Goal: Information Seeking & Learning: Learn about a topic

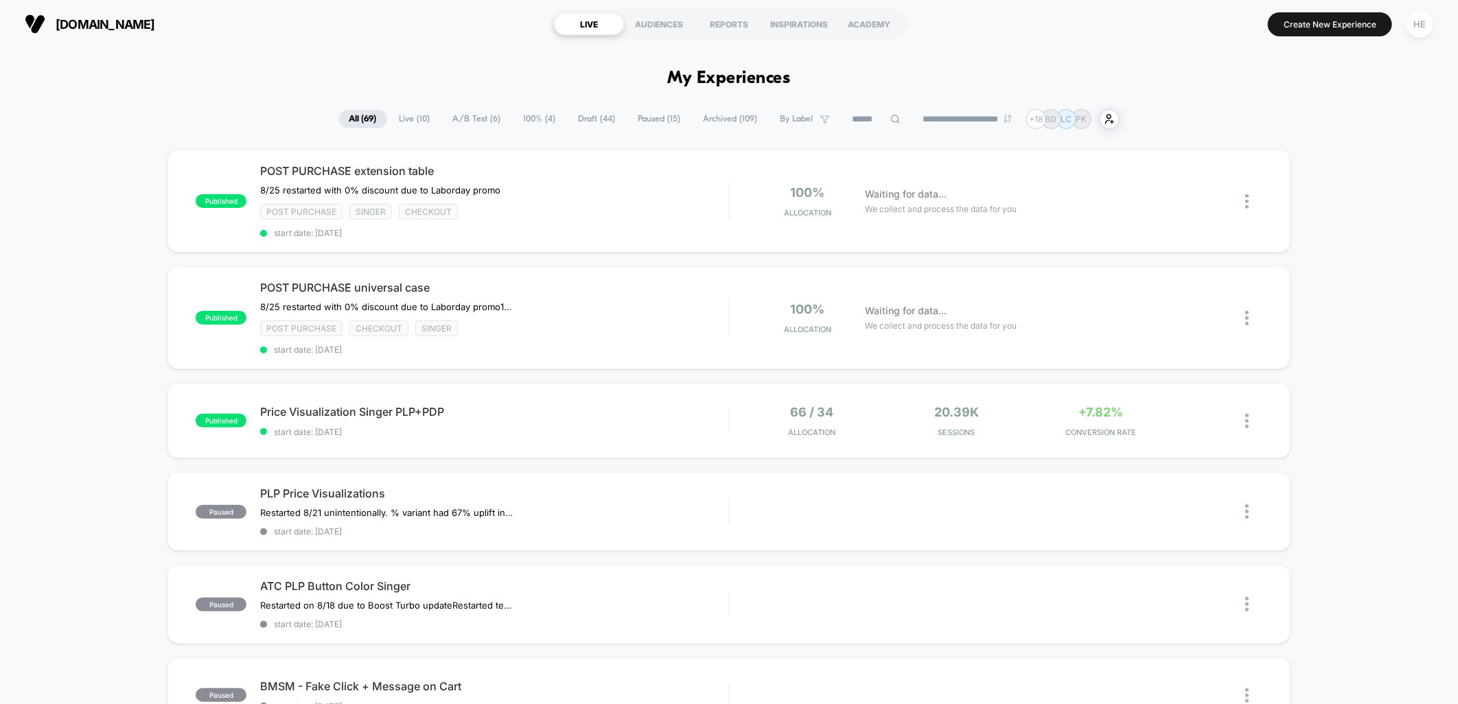
click at [402, 122] on span "Live ( 10 )" at bounding box center [414, 119] width 51 height 19
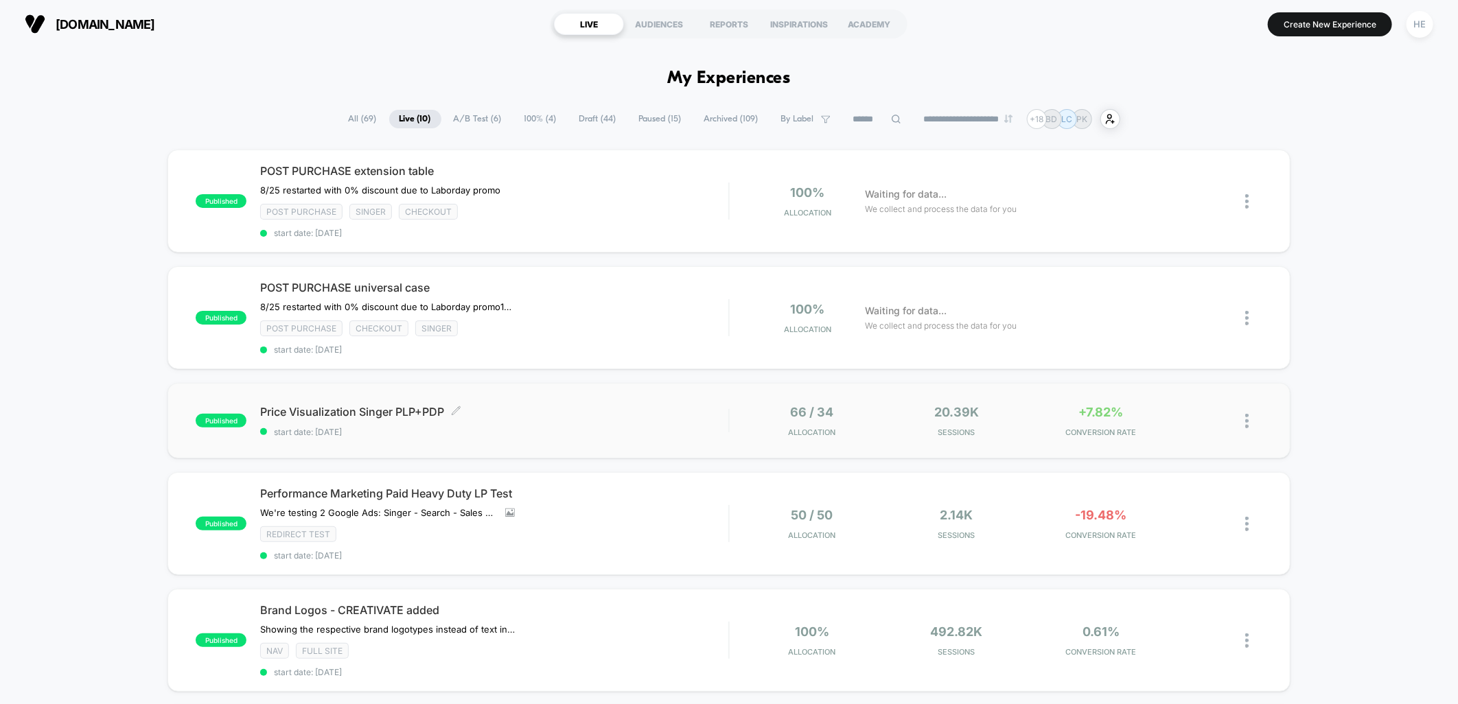
click at [651, 413] on span "Price Visualization Singer PLP+PDP Click to edit experience details" at bounding box center [494, 412] width 468 height 14
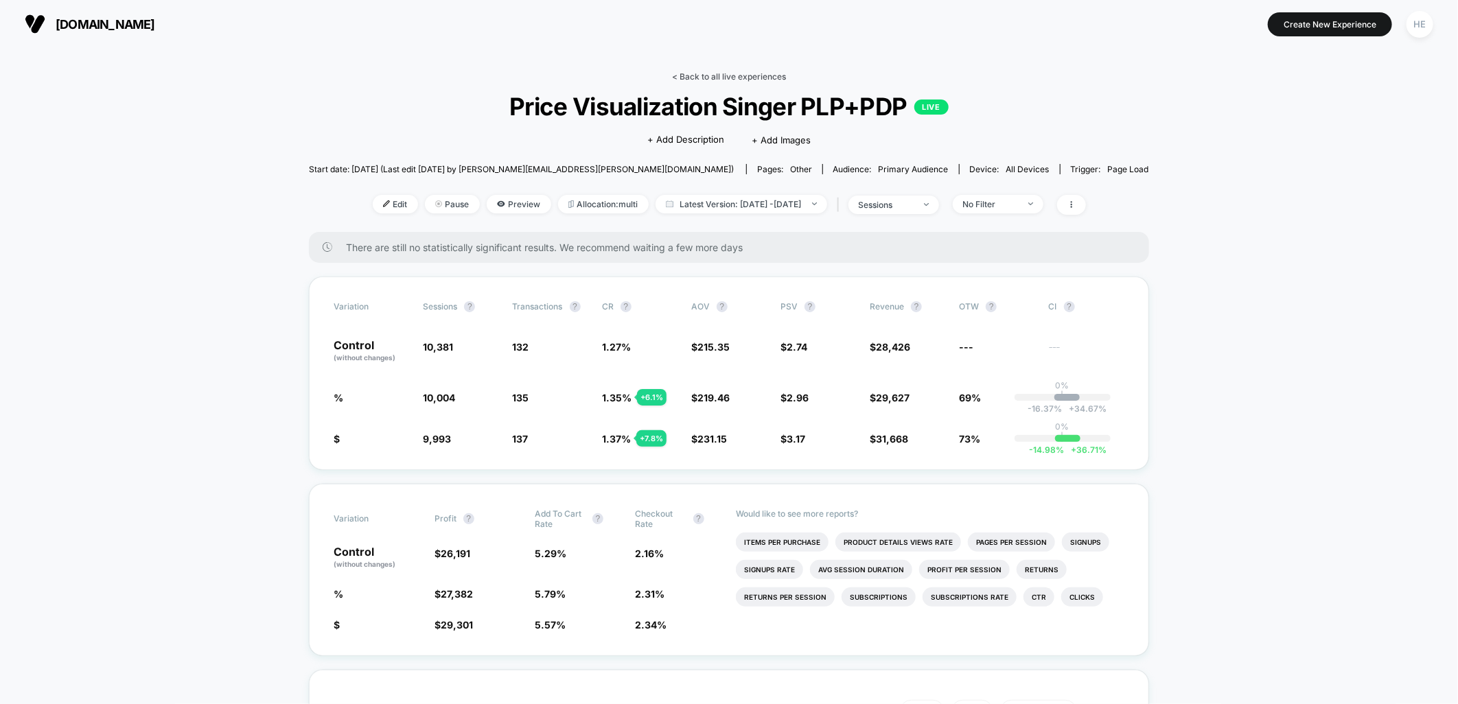
click at [683, 74] on link "< Back to all live experiences" at bounding box center [729, 76] width 114 height 10
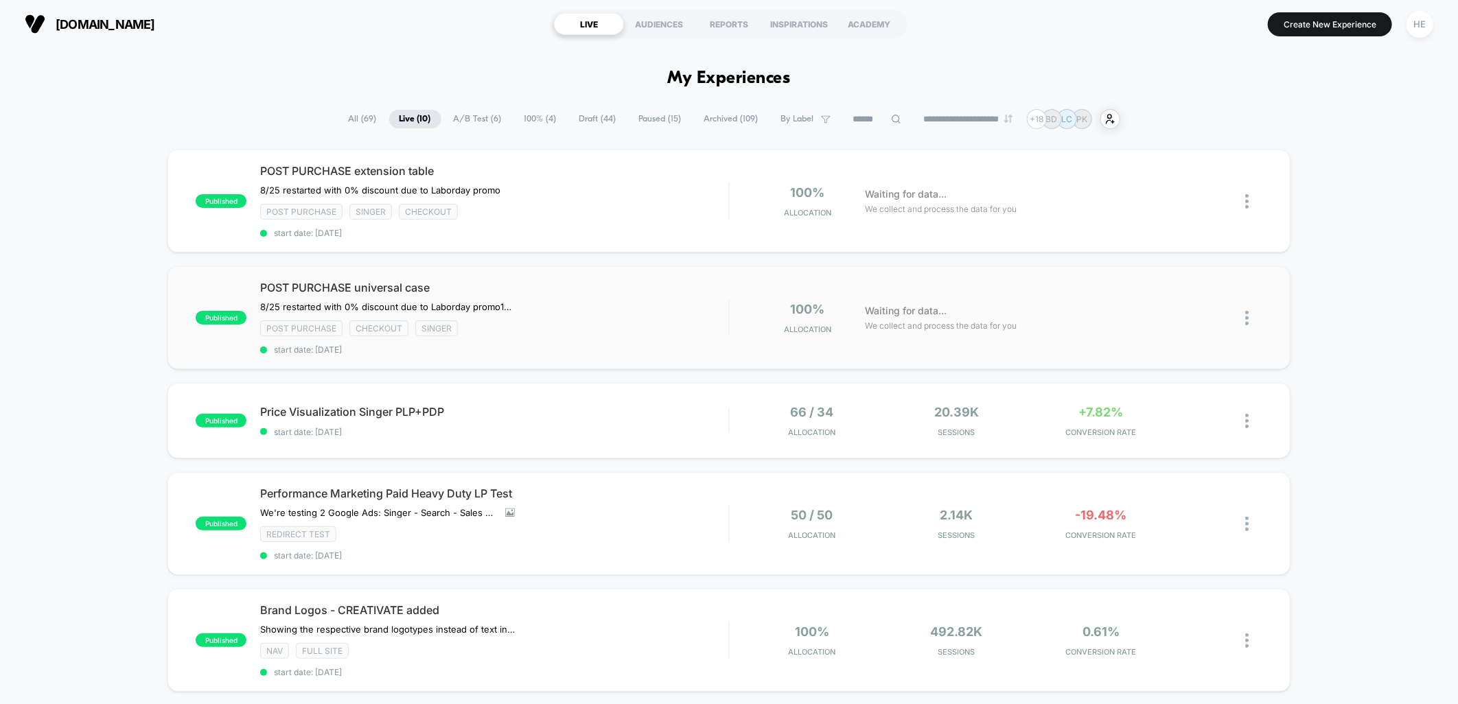
click at [642, 293] on div "POST PURCHASE universal case 8/25 restarted with 0% discount due to Laborday pr…" at bounding box center [494, 318] width 468 height 74
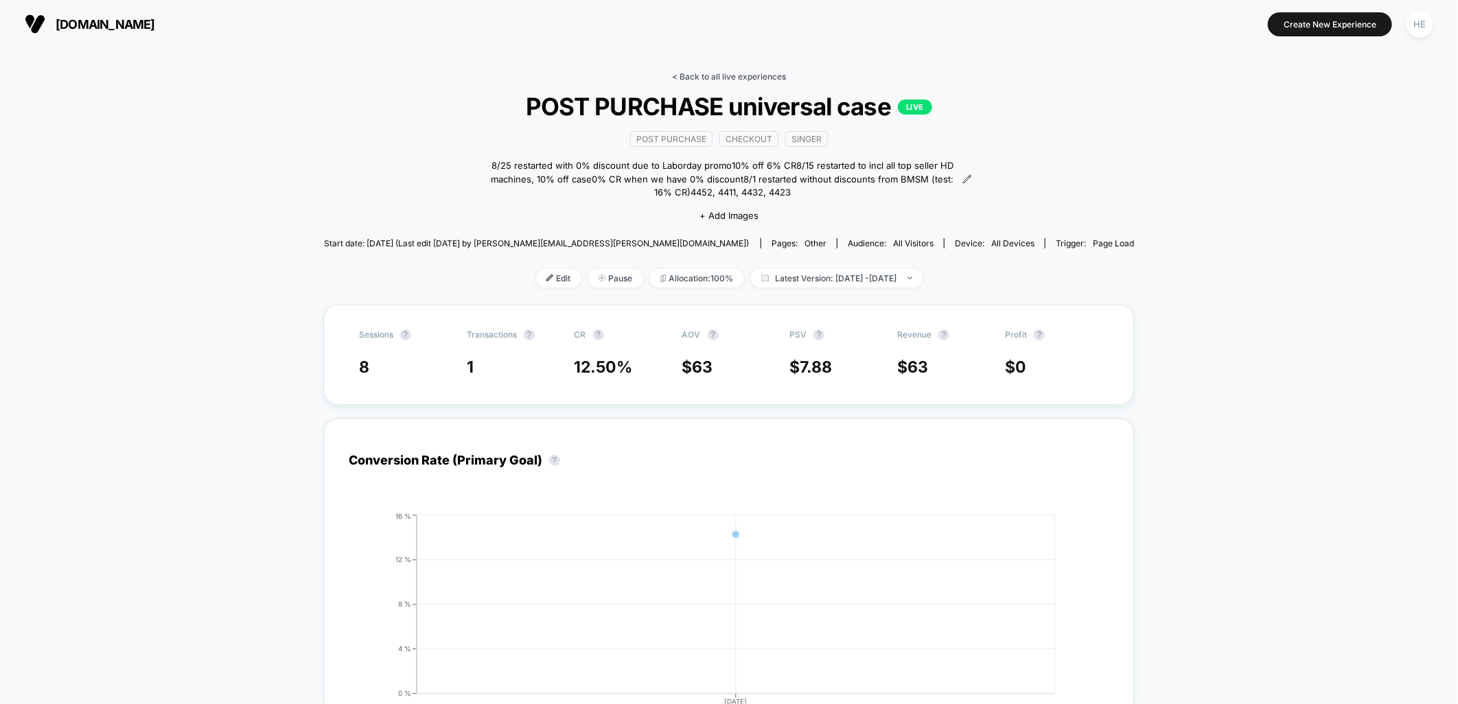
click at [680, 78] on link "< Back to all live experiences" at bounding box center [729, 76] width 114 height 10
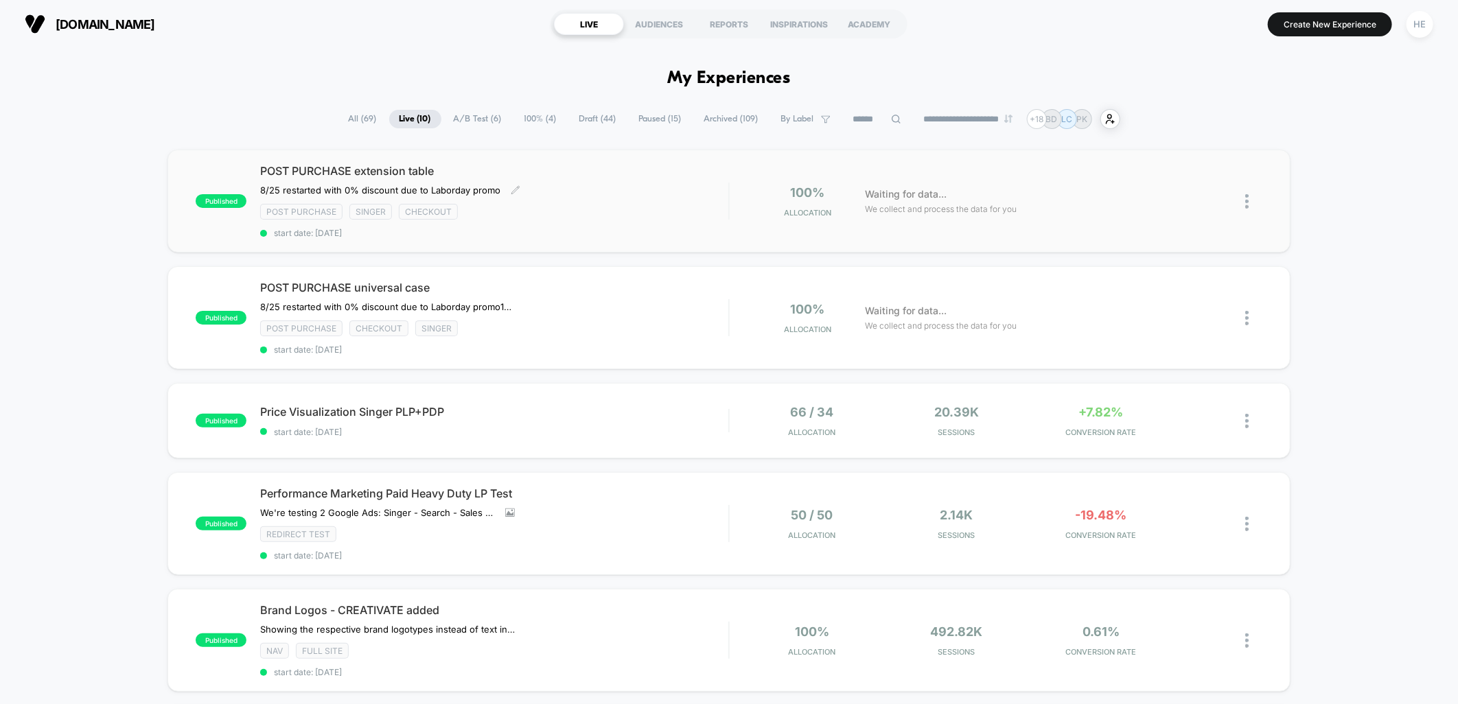
click at [616, 174] on span "POST PURCHASE extension table" at bounding box center [494, 171] width 468 height 14
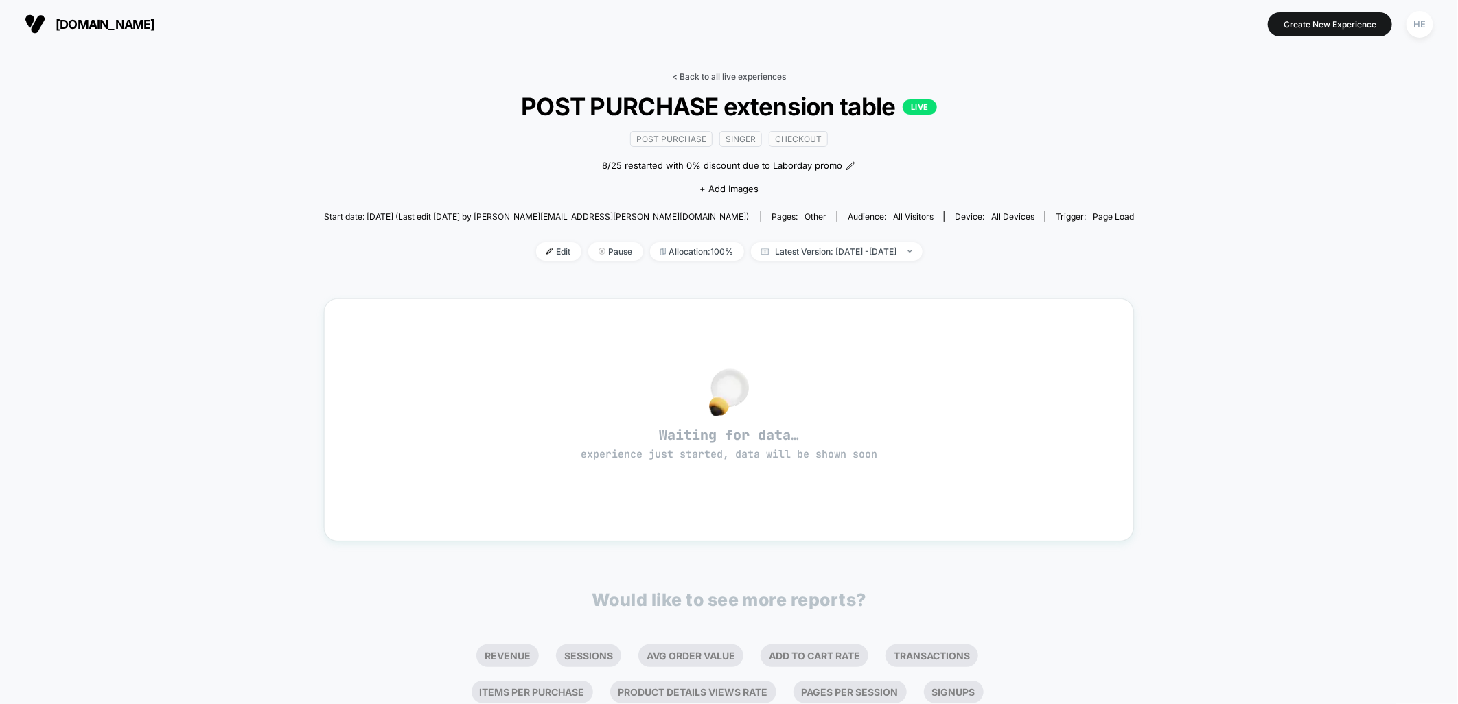
click at [690, 77] on link "< Back to all live experiences" at bounding box center [729, 76] width 114 height 10
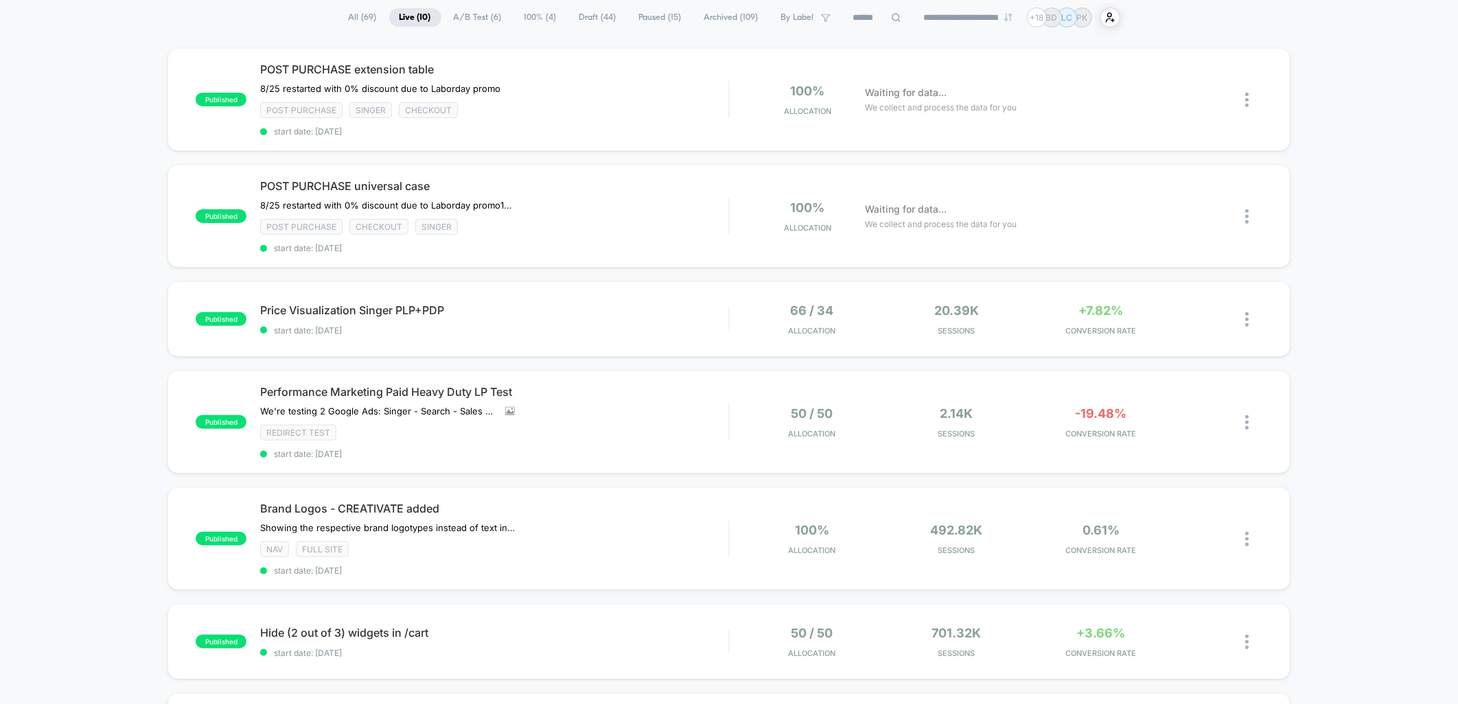
scroll to position [76, 0]
